Goal: Check status

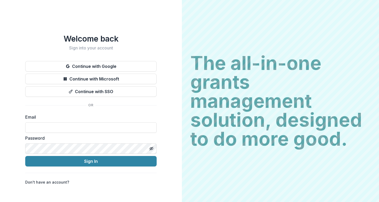
type input "**********"
click at [91, 159] on button "Sign In" at bounding box center [91, 161] width 132 height 11
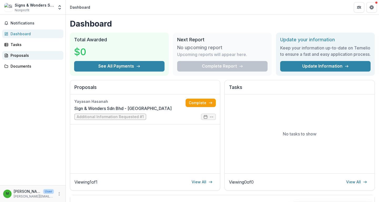
click at [30, 57] on div "Proposals" at bounding box center [35, 56] width 49 height 6
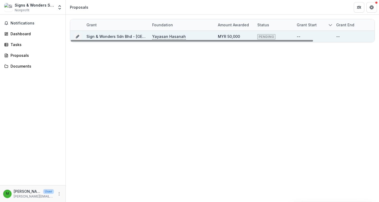
click at [262, 38] on span "PENDING" at bounding box center [267, 36] width 18 height 5
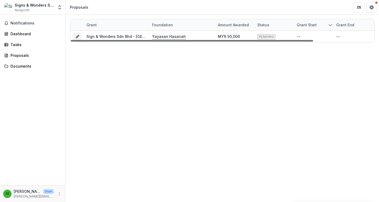
drag, startPoint x: 265, startPoint y: 41, endPoint x: 208, endPoint y: 51, distance: 57.9
click at [208, 51] on div "Grant Foundation Amount awarded Status Grant start Grant end Due Date Report Du…" at bounding box center [223, 108] width 314 height 187
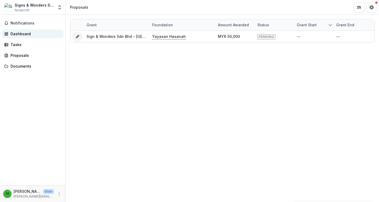
click at [22, 35] on div "Dashboard" at bounding box center [35, 34] width 49 height 6
